Goal: Information Seeking & Learning: Learn about a topic

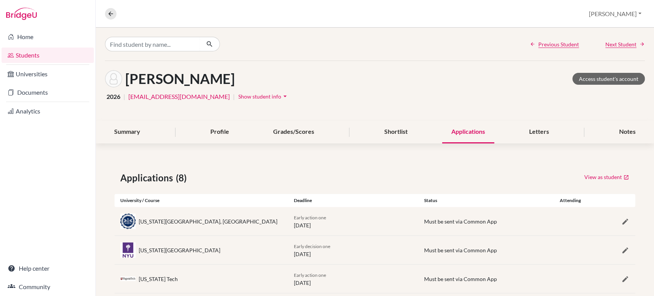
click at [34, 54] on link "Students" at bounding box center [48, 55] width 92 height 15
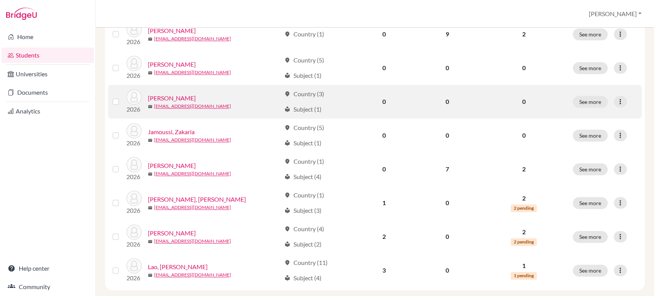
scroll to position [580, 0]
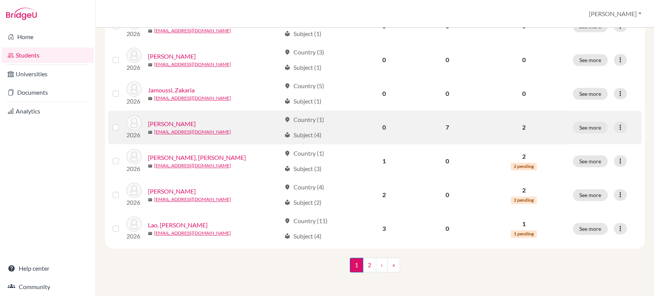
click at [165, 121] on link "[PERSON_NAME]" at bounding box center [172, 123] width 48 height 9
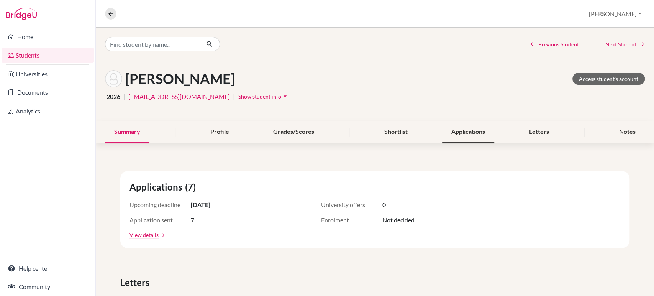
click at [471, 135] on div "Applications" at bounding box center [468, 132] width 52 height 23
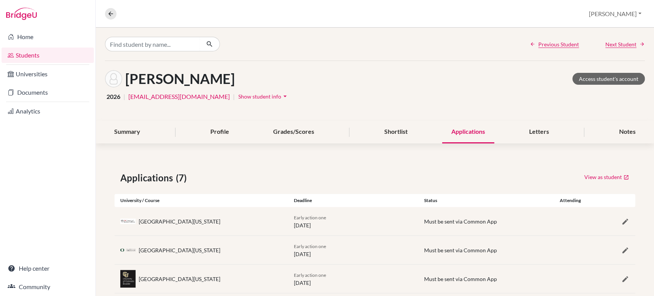
click at [30, 57] on link "Students" at bounding box center [48, 55] width 92 height 15
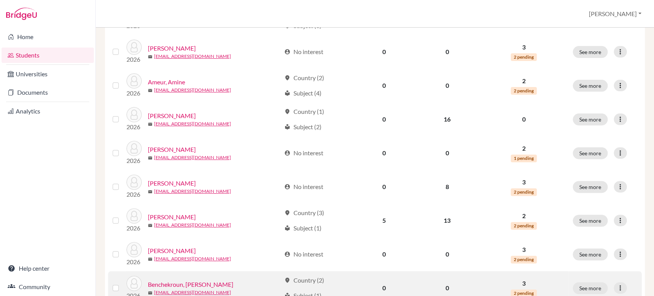
scroll to position [128, 0]
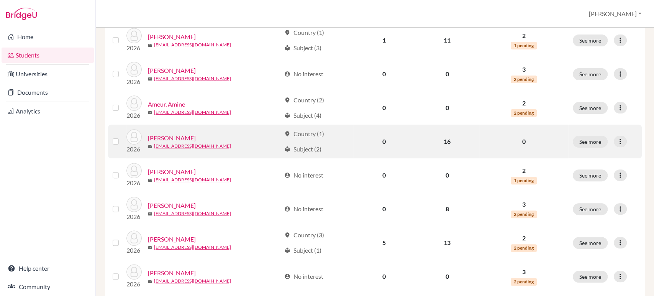
click at [163, 136] on link "[PERSON_NAME]" at bounding box center [172, 137] width 48 height 9
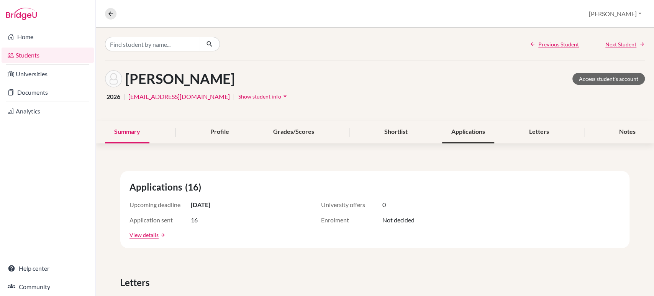
click at [467, 134] on div "Applications" at bounding box center [468, 132] width 52 height 23
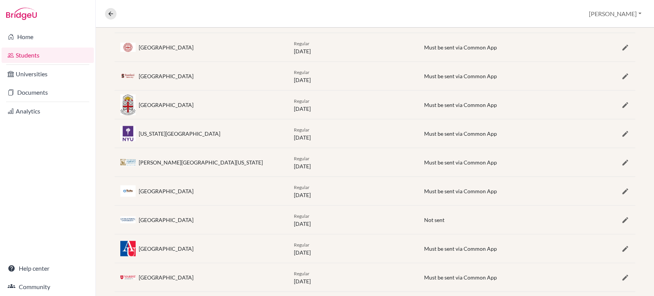
scroll to position [388, 0]
